Goal: Transaction & Acquisition: Obtain resource

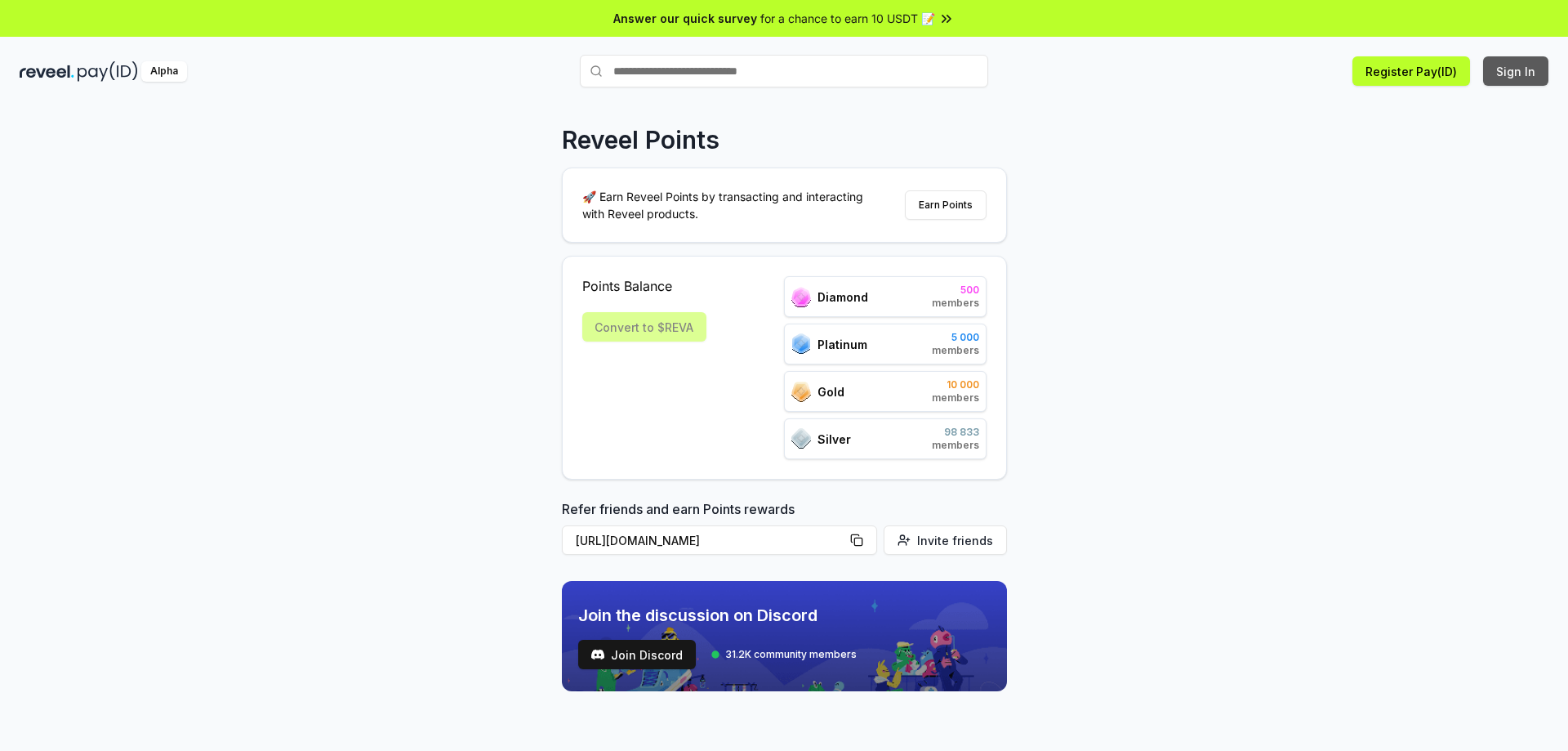
click at [1511, 79] on button "Sign In" at bounding box center [1515, 70] width 65 height 29
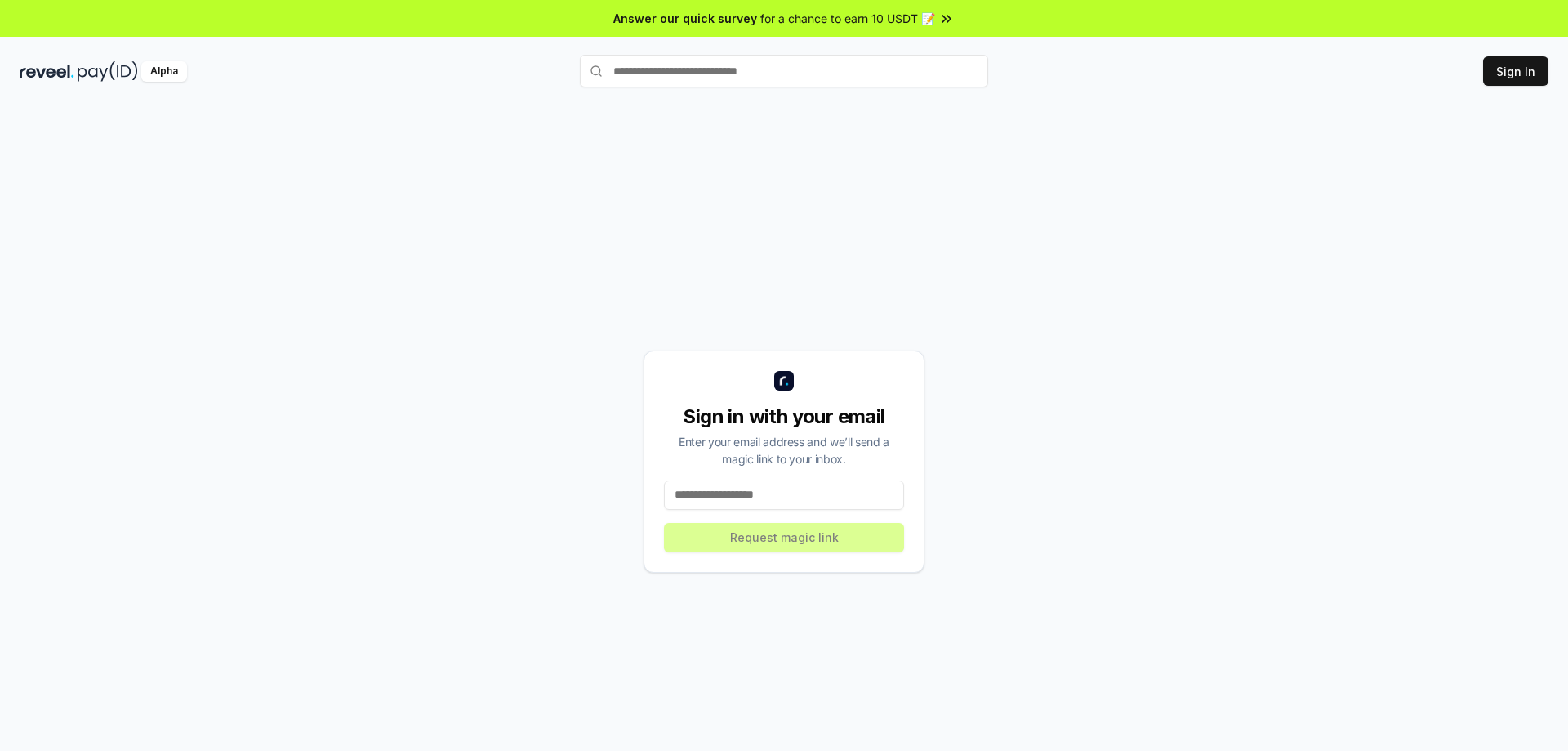
click at [802, 482] on input at bounding box center [783, 495] width 240 height 29
